Goal: Transaction & Acquisition: Purchase product/service

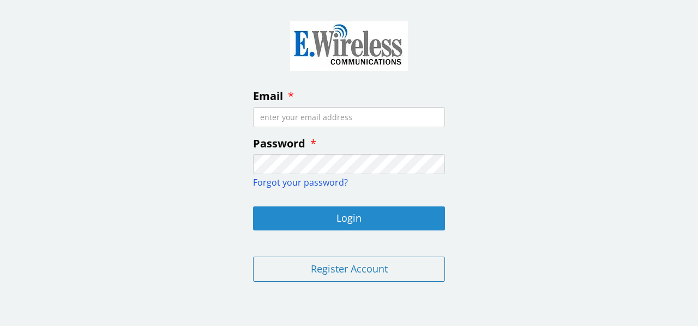
type input "[PERSON_NAME][EMAIL_ADDRESS][PERSON_NAME][DOMAIN_NAME]"
click at [349, 213] on button "Login" at bounding box center [349, 218] width 192 height 24
type input "[PERSON_NAME][EMAIL_ADDRESS][PERSON_NAME][DOMAIN_NAME]"
click at [350, 218] on button "Login" at bounding box center [349, 218] width 192 height 24
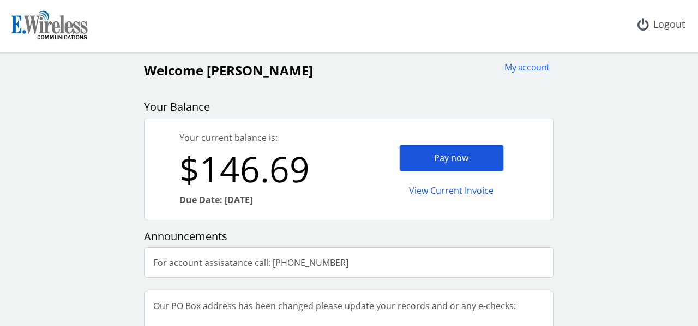
click at [430, 157] on div "Pay now" at bounding box center [451, 158] width 105 height 27
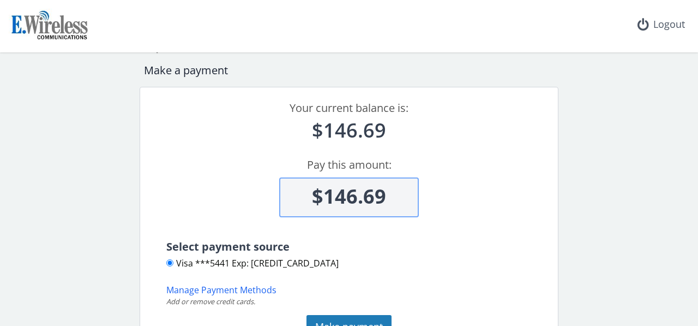
scroll to position [131, 0]
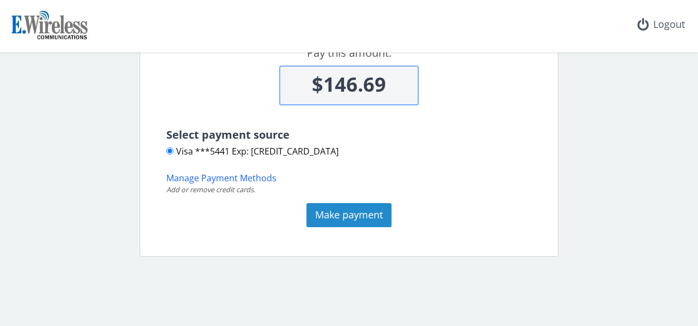
click at [342, 213] on button "Make payment" at bounding box center [349, 215] width 85 height 24
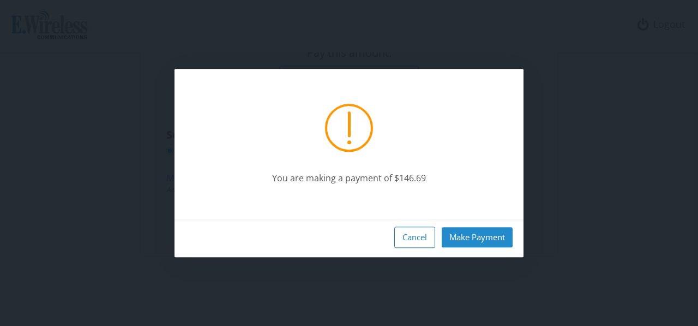
click at [472, 240] on button "Make Payment" at bounding box center [477, 237] width 71 height 20
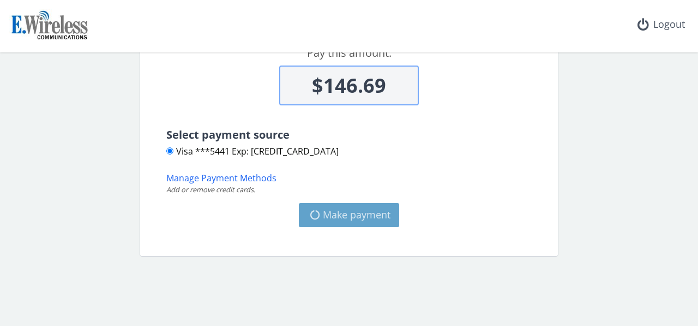
type input "$0"
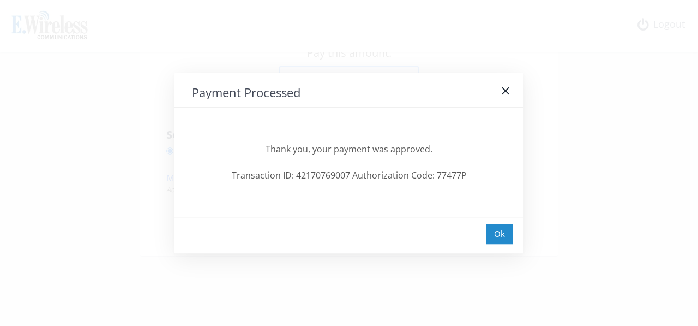
click at [498, 234] on div "Ok" at bounding box center [500, 234] width 26 height 20
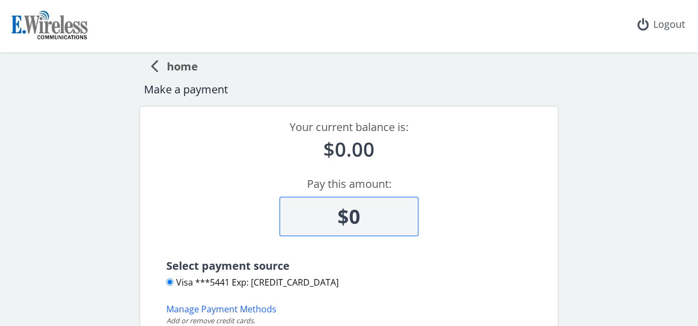
click at [184, 65] on span "home" at bounding box center [178, 65] width 40 height 20
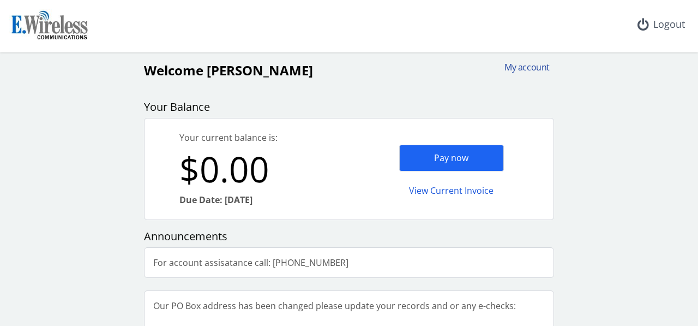
click at [529, 64] on div "My account" at bounding box center [524, 67] width 52 height 13
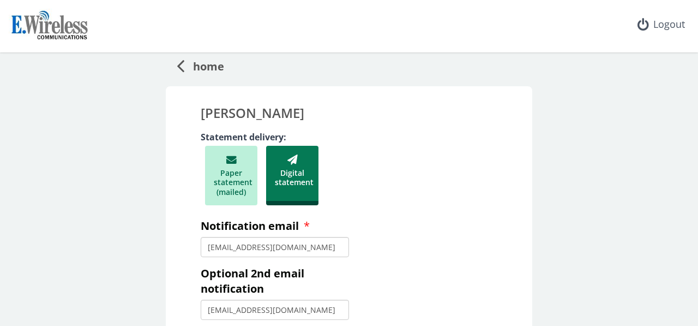
click at [184, 67] on span "home" at bounding box center [204, 65] width 40 height 20
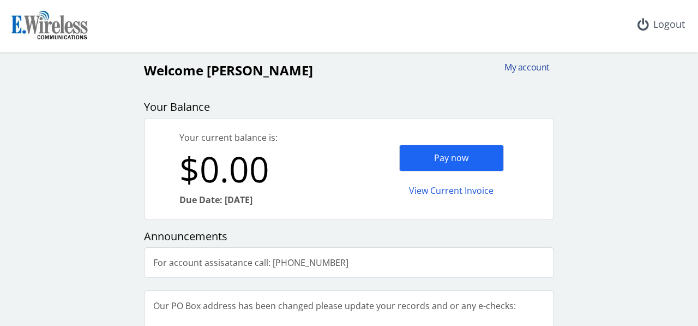
click at [518, 63] on div "My account" at bounding box center [524, 67] width 52 height 13
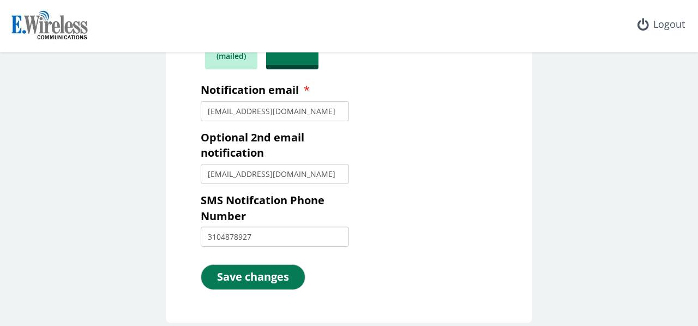
scroll to position [182, 0]
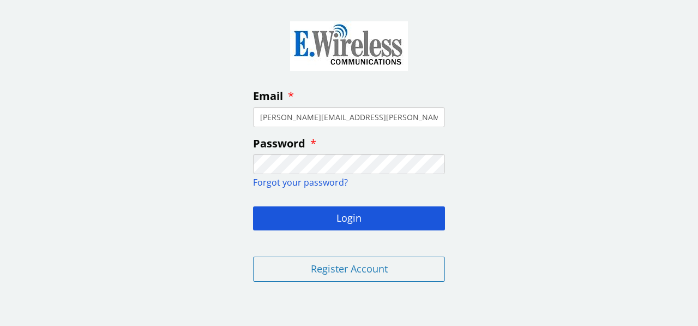
click at [394, 116] on input "[PERSON_NAME][EMAIL_ADDRESS][PERSON_NAME][DOMAIN_NAME]" at bounding box center [349, 117] width 192 height 20
type input "THOMASIMPERATO44@GMAIL.COM"
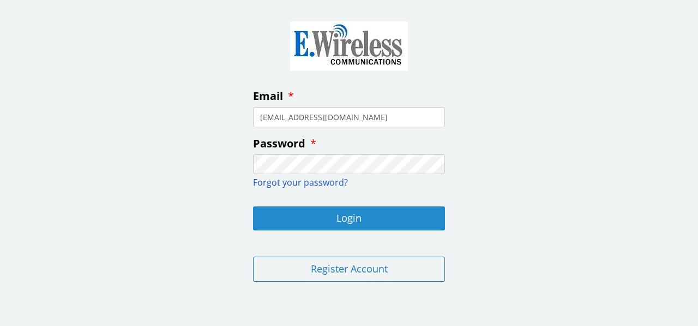
click at [361, 214] on button "Login" at bounding box center [349, 218] width 192 height 24
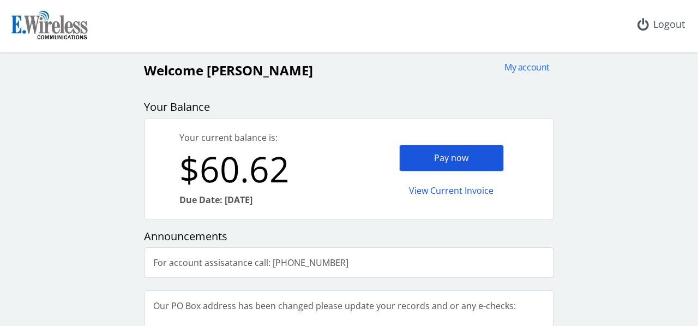
click at [470, 160] on div "Pay now" at bounding box center [451, 158] width 105 height 27
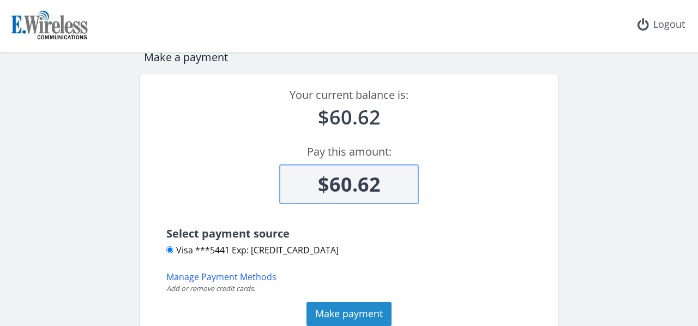
scroll to position [131, 0]
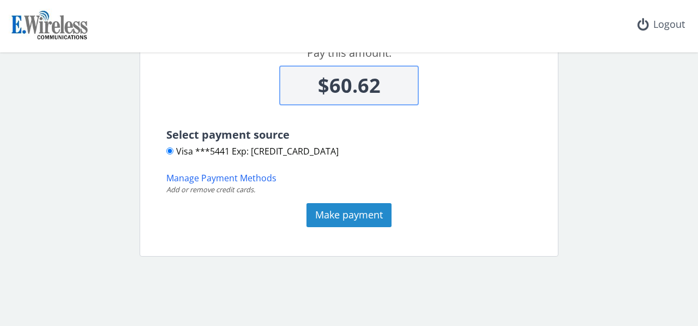
click at [344, 215] on button "Make payment" at bounding box center [349, 215] width 85 height 24
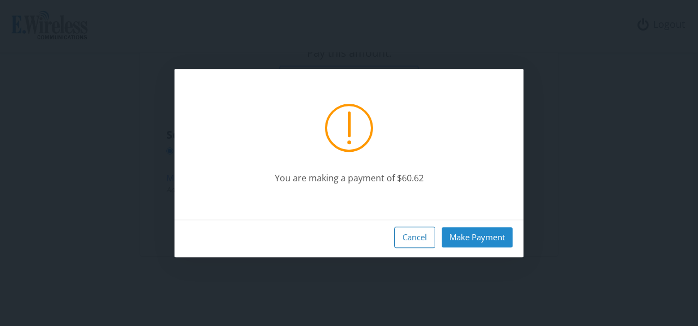
click at [466, 235] on button "Make Payment" at bounding box center [477, 237] width 71 height 20
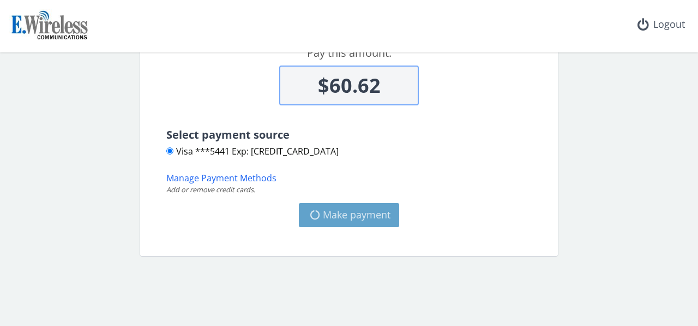
type input "$0"
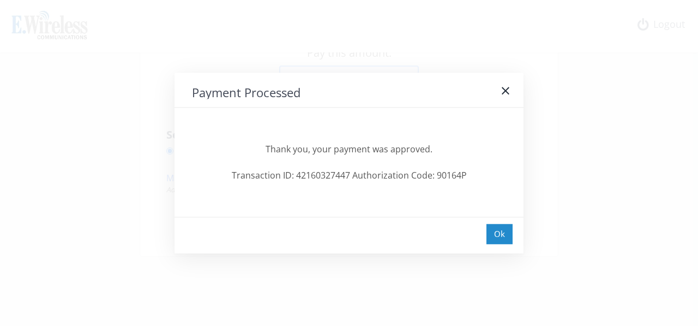
click at [500, 226] on div "Ok" at bounding box center [500, 234] width 26 height 20
